Goal: Transaction & Acquisition: Purchase product/service

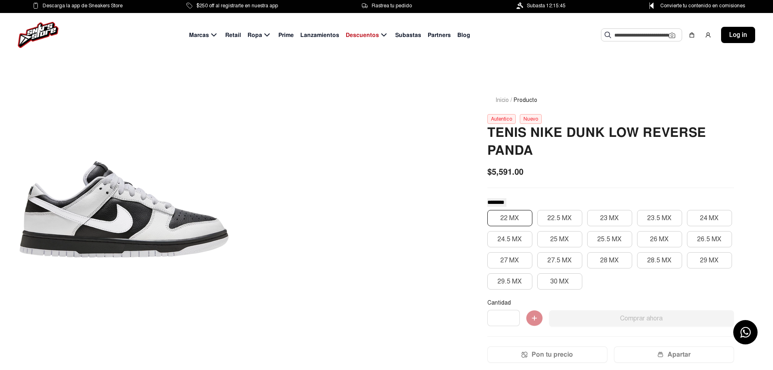
click at [503, 213] on button "22 MX" at bounding box center [509, 218] width 45 height 16
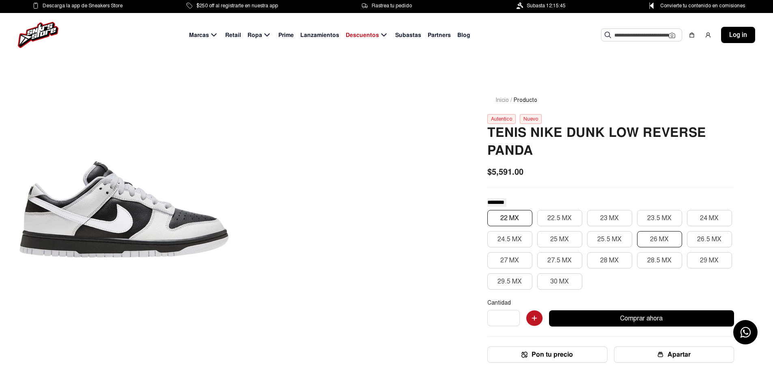
click at [672, 238] on button "26 MX" at bounding box center [659, 239] width 45 height 16
click at [531, 315] on img "button" at bounding box center [534, 318] width 16 height 16
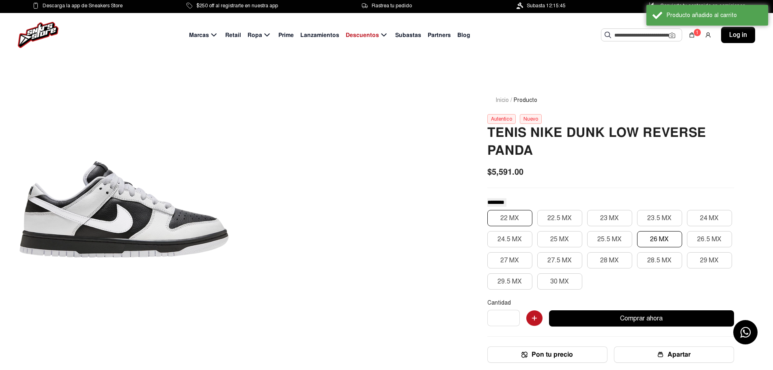
click at [510, 222] on button "22 MX" at bounding box center [509, 218] width 45 height 16
click at [595, 219] on button "23 MX" at bounding box center [609, 218] width 45 height 16
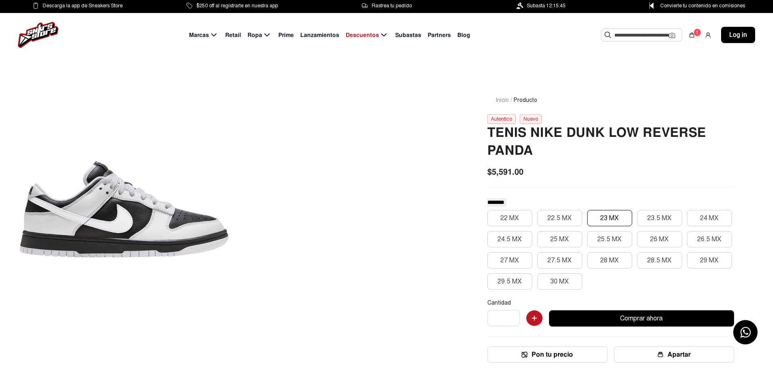
click at [590, 312] on button "Comprar ahora" at bounding box center [641, 318] width 185 height 16
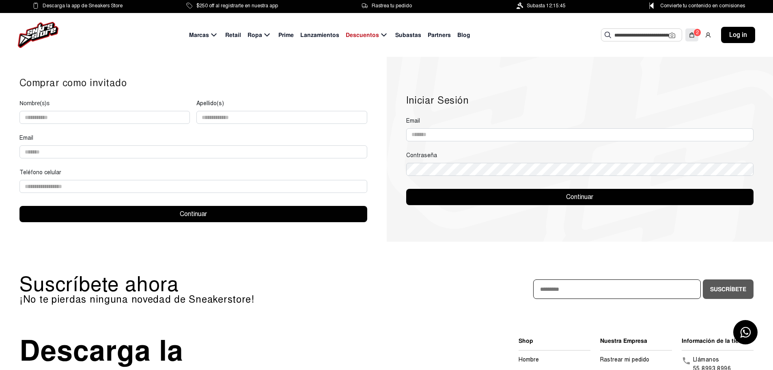
click at [693, 34] on img at bounding box center [692, 35] width 6 height 6
